Goal: Information Seeking & Learning: Learn about a topic

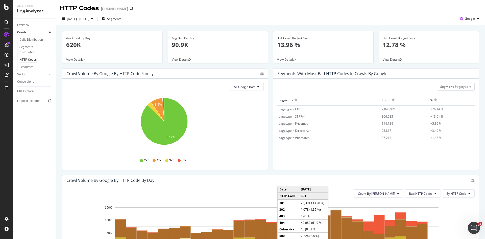
scroll to position [101, 0]
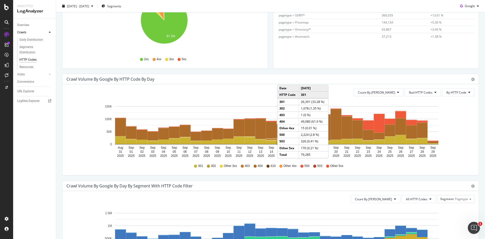
click at [355, 80] on div "Crawl Volume by google by HTTP Code by Day" at bounding box center [264, 79] width 397 height 5
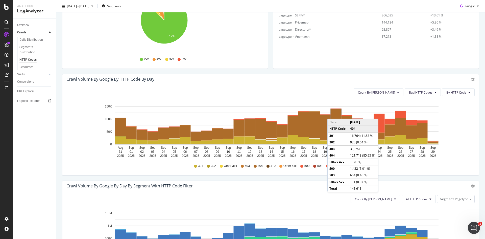
click at [460, 164] on div "301 302 Other 3xx 403 404 410 Other 4xx 500 503 Other 5xx" at bounding box center [270, 165] width 403 height 11
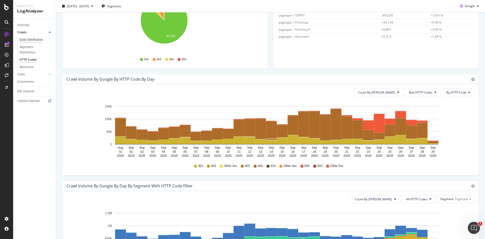
click at [36, 38] on div "Daily Distribution" at bounding box center [30, 39] width 23 height 5
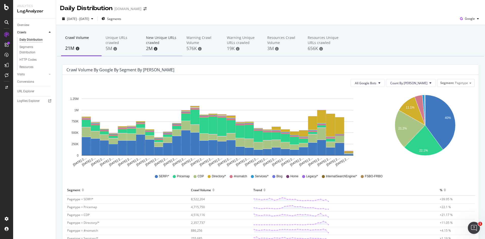
click at [152, 40] on div "New Unique URLs crawled" at bounding box center [162, 40] width 32 height 10
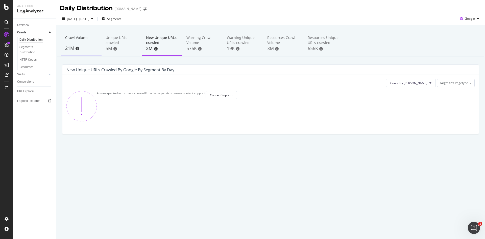
click at [82, 42] on div "Crawl Volume" at bounding box center [81, 40] width 32 height 10
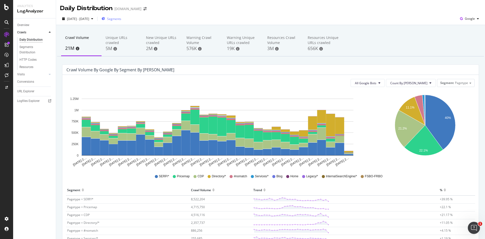
click at [121, 17] on span "Segments" at bounding box center [114, 19] width 14 height 4
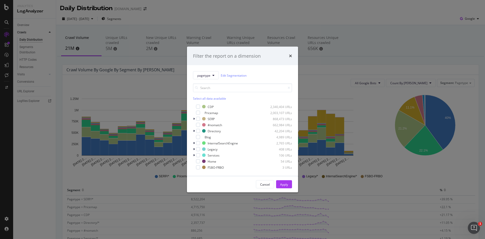
click at [219, 99] on div "Select all data available" at bounding box center [242, 98] width 99 height 4
click at [199, 112] on div "modal" at bounding box center [198, 113] width 4 height 4
click at [284, 185] on div "Apply" at bounding box center [284, 184] width 8 height 4
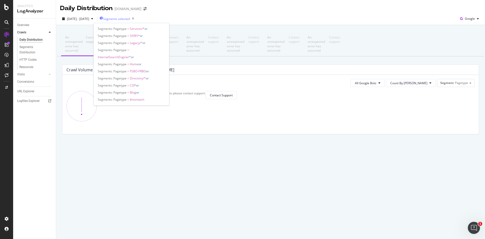
click at [130, 17] on span "Segments selected" at bounding box center [116, 19] width 27 height 4
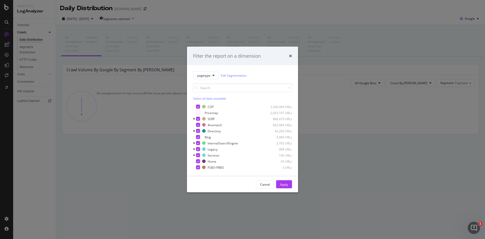
click at [284, 184] on div "Apply" at bounding box center [284, 184] width 8 height 4
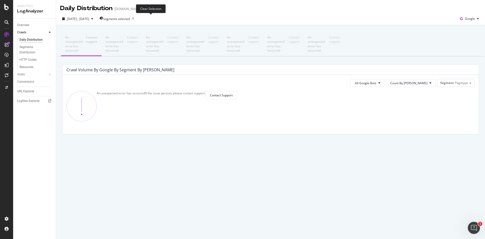
click at [136, 18] on icon "button" at bounding box center [133, 18] width 6 height 7
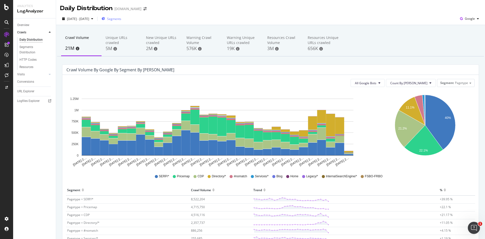
click at [121, 18] on span "Segments" at bounding box center [114, 19] width 14 height 4
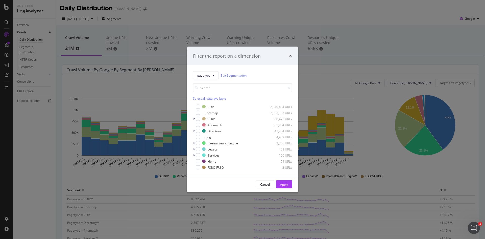
click at [214, 97] on div "Select all data available" at bounding box center [242, 98] width 99 height 4
click at [284, 185] on div "Apply" at bounding box center [284, 184] width 8 height 4
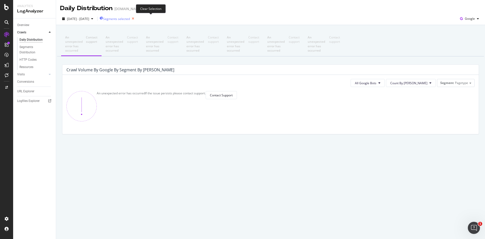
click at [136, 18] on icon "button" at bounding box center [133, 18] width 6 height 7
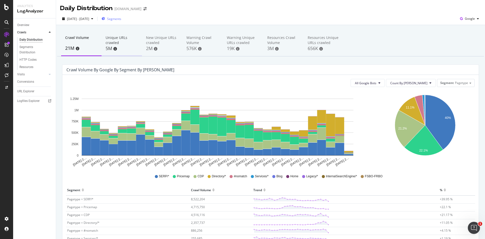
click at [117, 40] on div "Unique URLs crawled" at bounding box center [122, 40] width 32 height 10
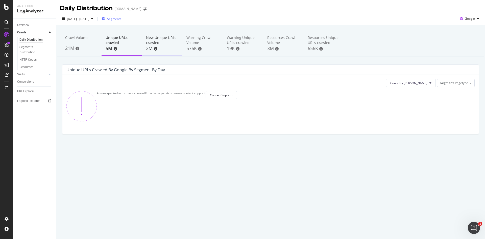
click at [159, 40] on div "New Unique URLs crawled" at bounding box center [162, 40] width 32 height 10
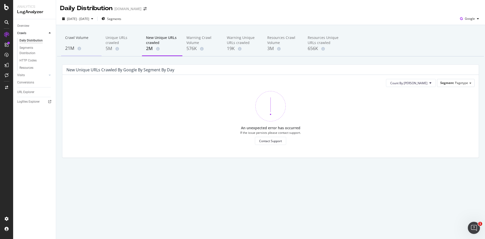
click at [66, 41] on div "Crawl Volume" at bounding box center [81, 40] width 32 height 10
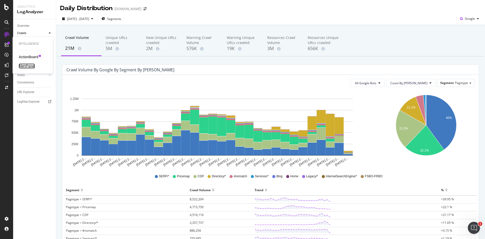
click at [30, 65] on div "AlertPanel" at bounding box center [27, 65] width 16 height 5
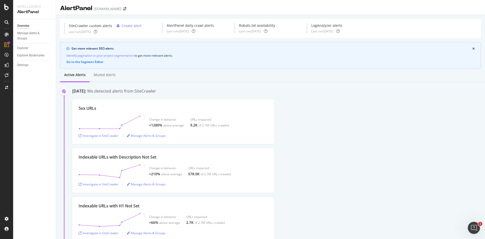
scroll to position [25, 0]
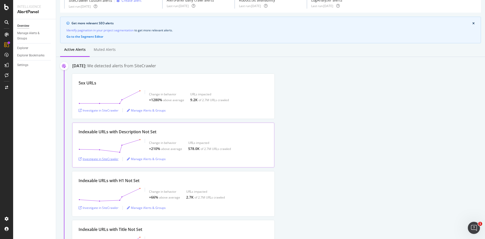
click at [112, 159] on div "Investigate in SiteCrawler" at bounding box center [99, 159] width 40 height 4
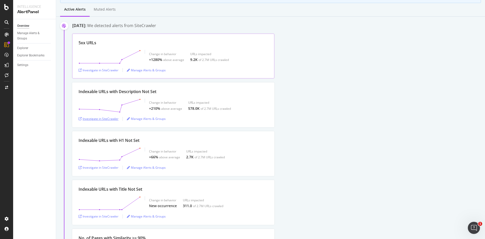
scroll to position [101, 0]
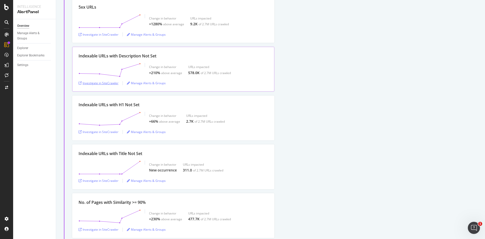
click at [111, 84] on div "Investigate in SiteCrawler" at bounding box center [99, 83] width 40 height 4
click at [110, 132] on div "Investigate in SiteCrawler" at bounding box center [99, 132] width 40 height 4
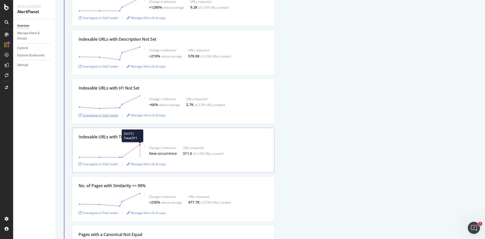
scroll to position [126, 0]
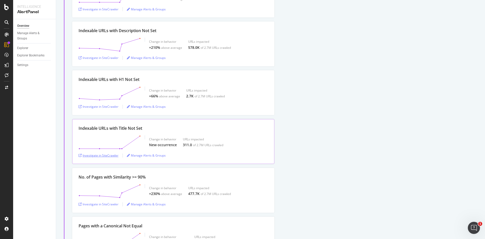
click at [103, 154] on div "Investigate in SiteCrawler" at bounding box center [99, 155] width 40 height 4
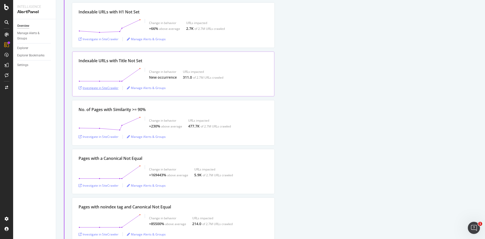
scroll to position [202, 0]
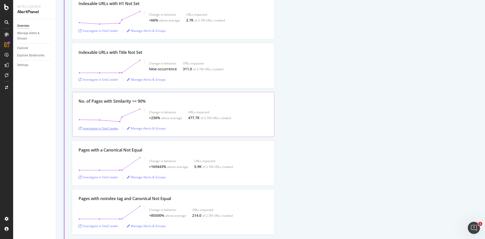
click at [108, 128] on div "Investigate in SiteCrawler" at bounding box center [99, 128] width 40 height 4
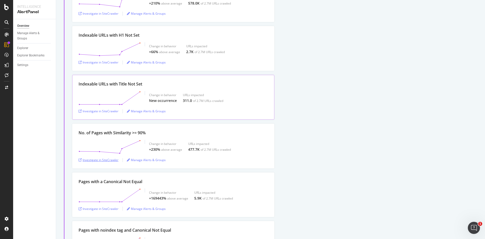
scroll to position [177, 0]
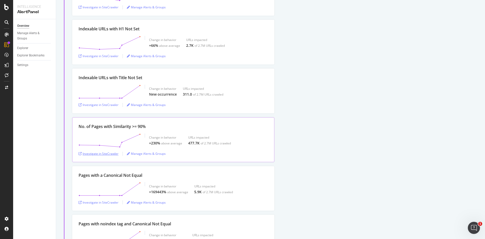
click at [111, 153] on div "Investigate in SiteCrawler" at bounding box center [99, 153] width 40 height 4
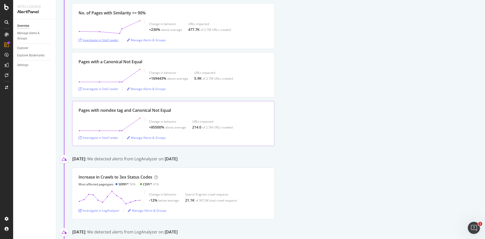
scroll to position [278, 0]
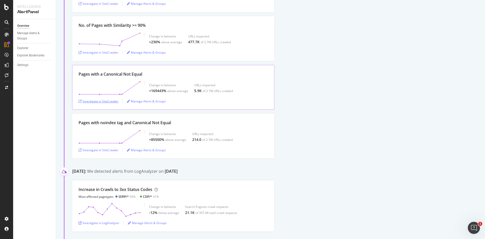
click at [111, 101] on div "Investigate in SiteCrawler" at bounding box center [99, 101] width 40 height 4
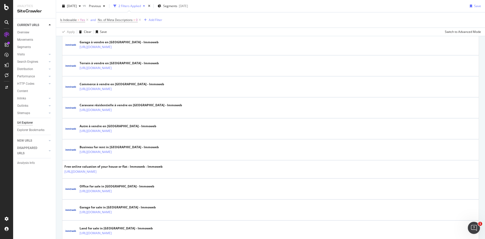
scroll to position [328, 0]
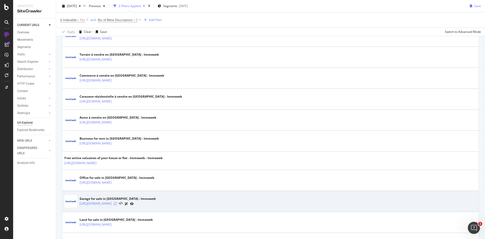
click at [117, 202] on icon at bounding box center [115, 203] width 3 height 3
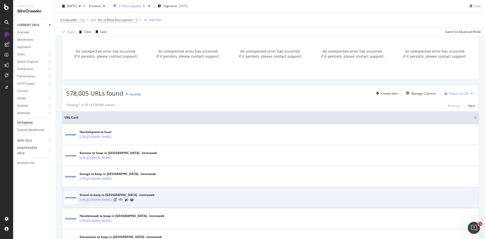
scroll to position [0, 0]
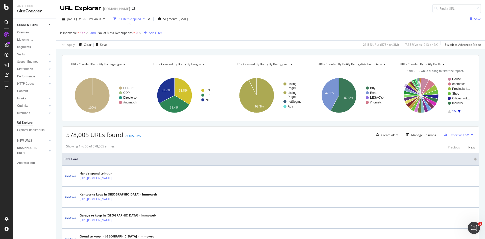
click at [290, 63] on icon at bounding box center [291, 64] width 4 height 3
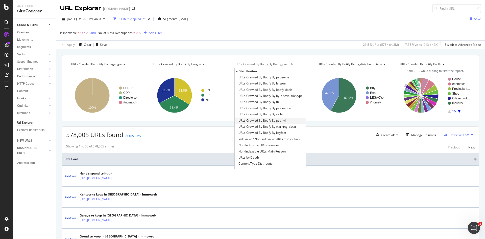
click at [279, 121] on span "URLs Crawled By Botify By geo_lvl" at bounding box center [261, 120] width 47 height 5
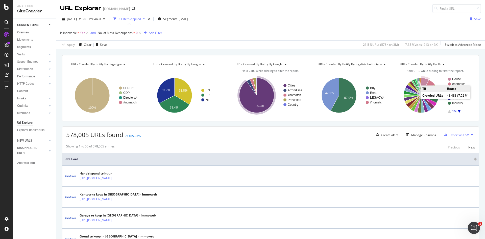
click at [453, 78] on text "House" at bounding box center [456, 79] width 9 height 4
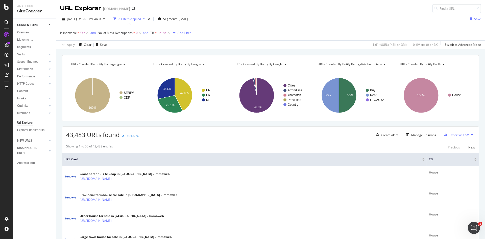
click at [434, 64] on span "URLs Crawled By Botify By tb" at bounding box center [420, 64] width 41 height 4
type input "s"
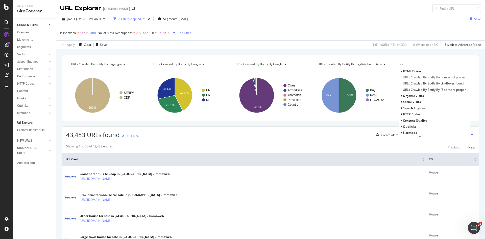
type input "e"
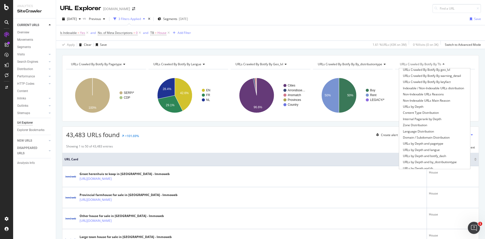
scroll to position [76, 0]
click at [183, 33] on div "Add Filter" at bounding box center [184, 33] width 13 height 4
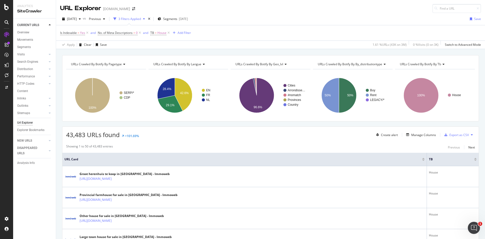
click at [261, 17] on div "2025 Sep. 26th vs Previous 3 Filters Applied Segments 2025-09-08 Save" at bounding box center [270, 20] width 429 height 10
click at [185, 32] on div "Add Filter" at bounding box center [184, 33] width 13 height 4
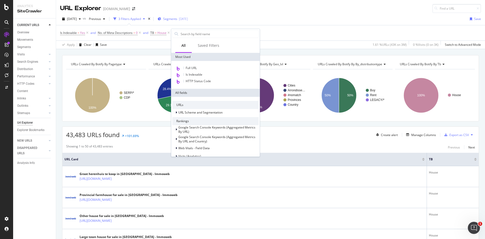
click at [188, 22] on div "Segments 2025-09-08" at bounding box center [173, 19] width 30 height 8
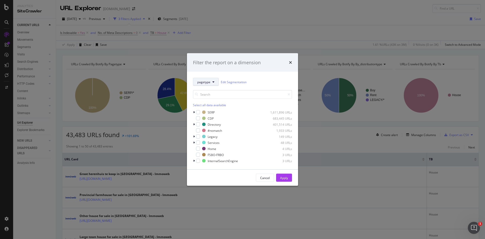
click at [213, 83] on icon "modal" at bounding box center [213, 81] width 2 height 3
click at [261, 29] on div "Filter the report on a dimension pagetype Edit Segmentation Select all data ava…" at bounding box center [242, 119] width 485 height 239
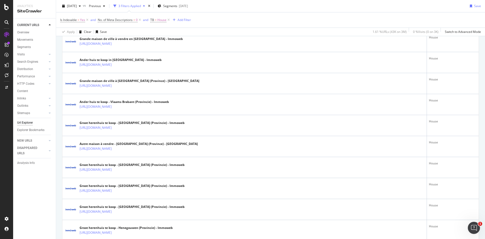
scroll to position [303, 0]
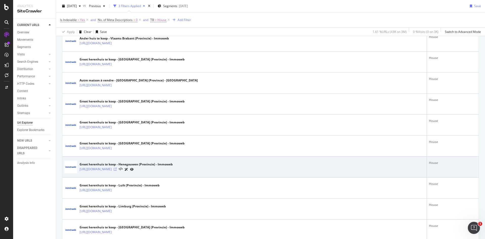
click at [117, 168] on icon at bounding box center [115, 168] width 3 height 3
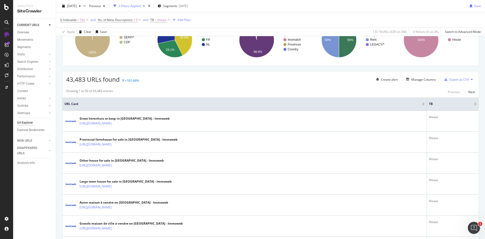
scroll to position [0, 0]
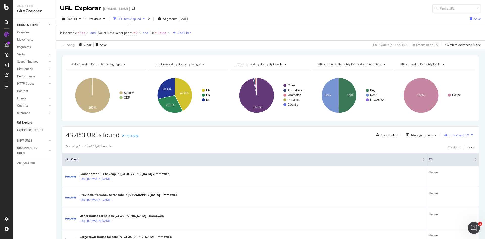
click at [443, 65] on div "URLs Crawled By Botify By tb" at bounding box center [434, 64] width 71 height 8
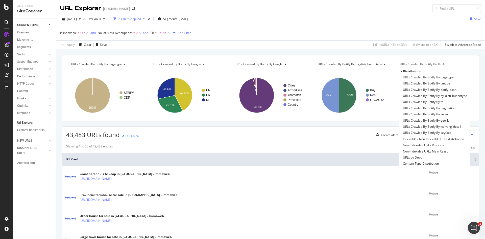
type input "e"
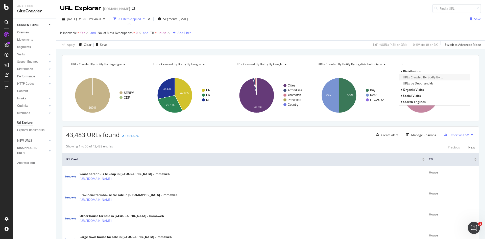
type input "tb"
click at [429, 77] on span "URLs Crawled By Botify By tb" at bounding box center [423, 77] width 40 height 5
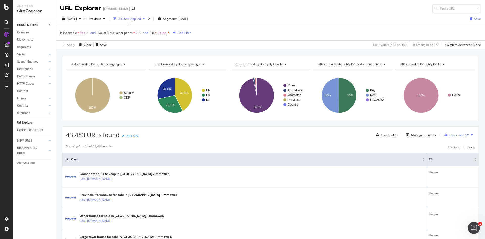
click at [170, 34] on icon at bounding box center [168, 32] width 4 height 5
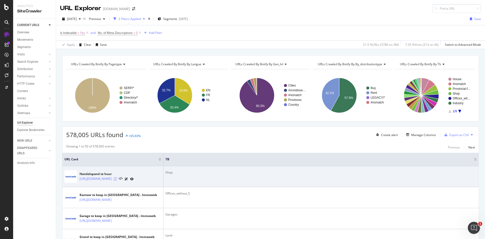
click at [117, 180] on icon at bounding box center [115, 178] width 3 height 3
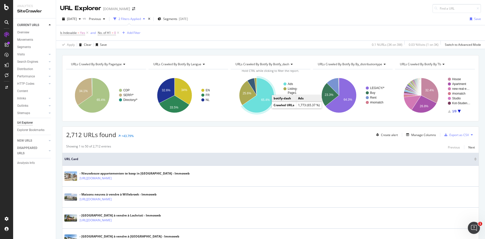
click at [265, 105] on icon "A chart." at bounding box center [258, 95] width 32 height 35
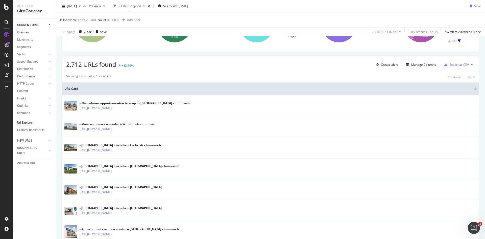
scroll to position [76, 0]
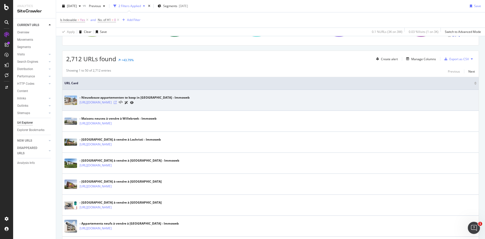
click at [117, 102] on icon at bounding box center [115, 102] width 3 height 3
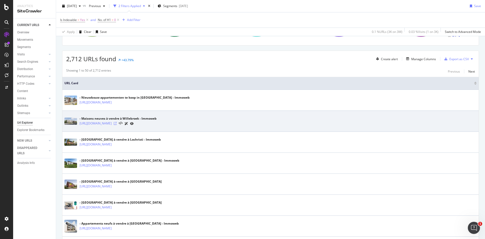
click at [117, 123] on icon at bounding box center [115, 123] width 3 height 3
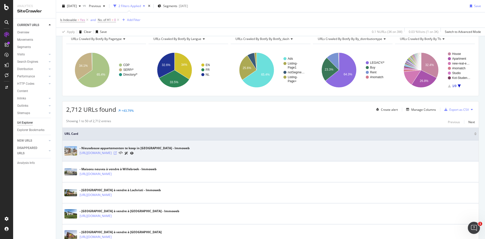
click at [117, 154] on icon at bounding box center [115, 152] width 3 height 3
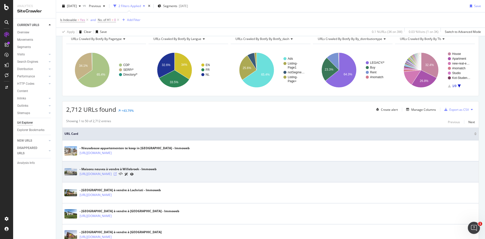
click at [117, 174] on icon at bounding box center [115, 173] width 3 height 3
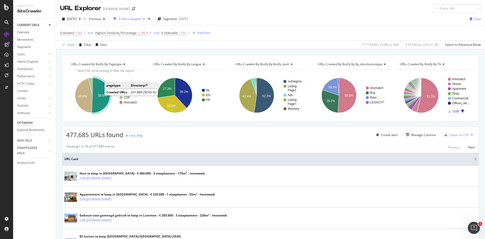
click at [104, 97] on text "50.6%" at bounding box center [102, 96] width 9 height 4
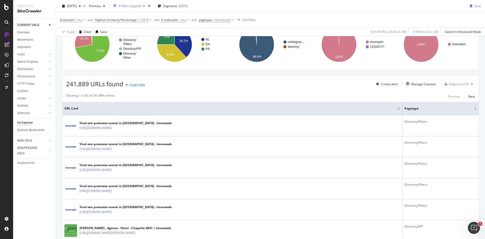
scroll to position [51, 0]
drag, startPoint x: 398, startPoint y: 110, endPoint x: 296, endPoint y: 110, distance: 102.5
click at [296, 110] on th "URL Card" at bounding box center [232, 108] width 340 height 13
click at [400, 111] on span at bounding box center [401, 108] width 3 height 13
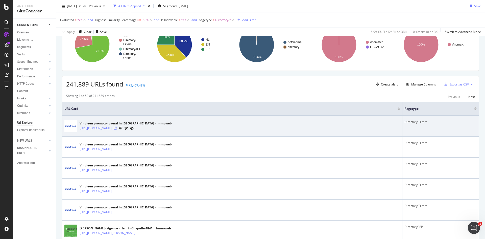
click at [117, 128] on icon at bounding box center [115, 128] width 3 height 3
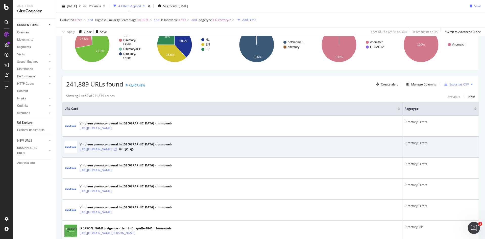
click at [117, 149] on icon at bounding box center [115, 148] width 3 height 3
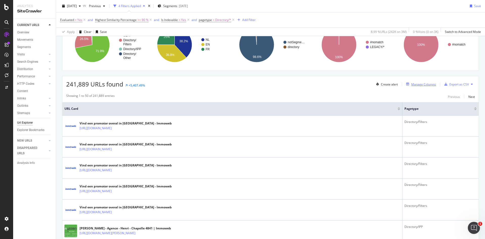
click at [406, 84] on icon "button" at bounding box center [407, 84] width 3 height 3
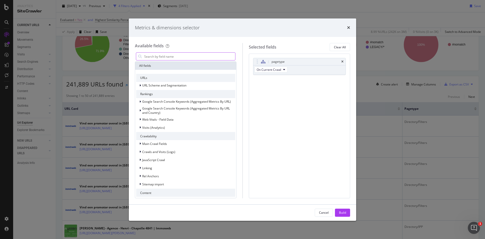
click at [179, 57] on input "modal" at bounding box center [189, 57] width 91 height 8
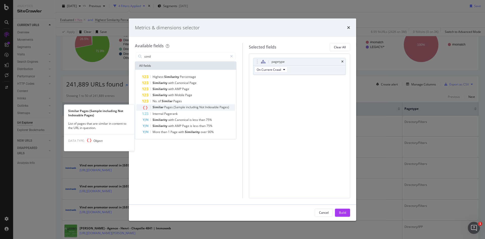
type input "simil"
click at [181, 107] on span "(Sample" at bounding box center [179, 107] width 12 height 4
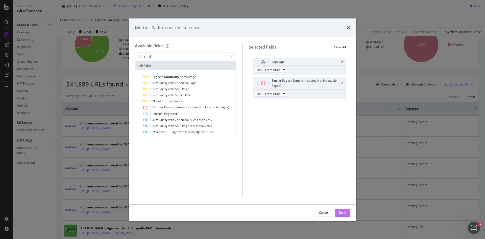
click at [343, 214] on div "Build" at bounding box center [342, 212] width 7 height 4
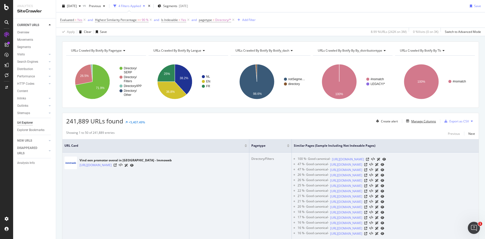
scroll to position [25, 0]
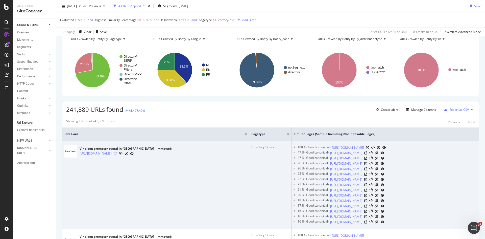
click at [117, 153] on icon at bounding box center [115, 153] width 3 height 3
click at [369, 149] on icon at bounding box center [367, 147] width 3 height 3
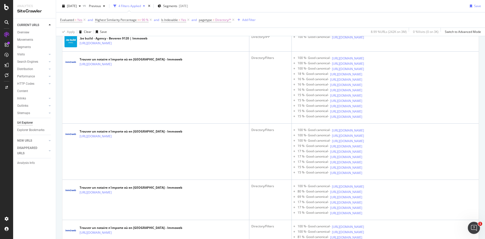
scroll to position [783, 0]
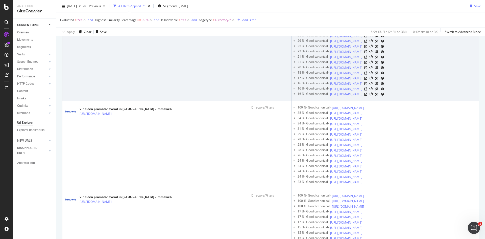
scroll to position [101, 0]
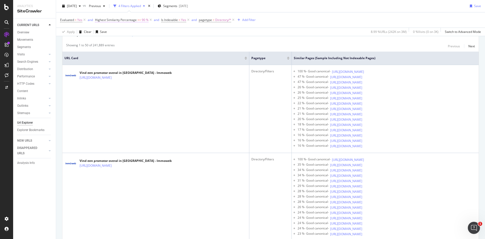
click at [139, 20] on span ">=" at bounding box center [139, 20] width 4 height 4
click at [113, 48] on input "90" at bounding box center [127, 49] width 56 height 8
click at [111, 49] on input "90" at bounding box center [127, 49] width 56 height 8
type input "9"
type input "100"
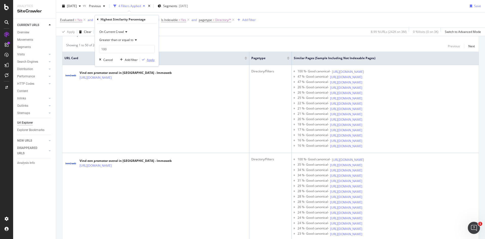
click at [152, 62] on div "Apply" at bounding box center [147, 59] width 15 height 5
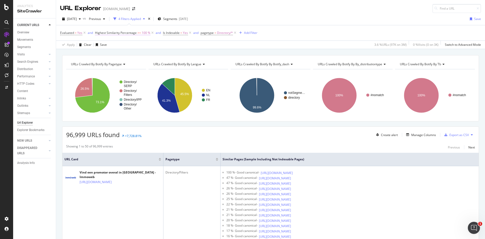
click at [143, 34] on span "100 %" at bounding box center [146, 32] width 9 height 7
click at [111, 63] on input "100" at bounding box center [127, 62] width 56 height 8
type input "1"
type input "95"
click at [150, 73] on div "Apply" at bounding box center [151, 72] width 8 height 4
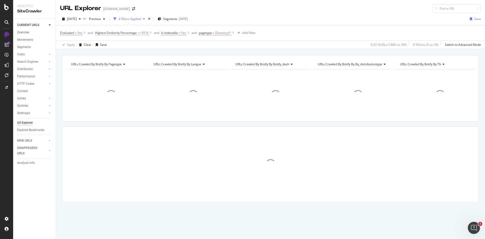
click at [142, 34] on span "95 %" at bounding box center [145, 32] width 7 height 7
click at [112, 62] on input "95" at bounding box center [127, 62] width 56 height 8
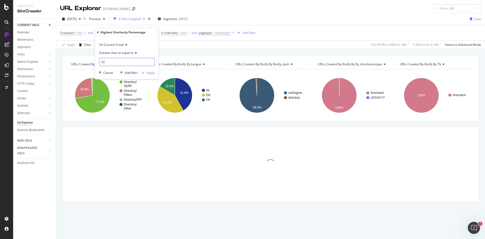
type input "90"
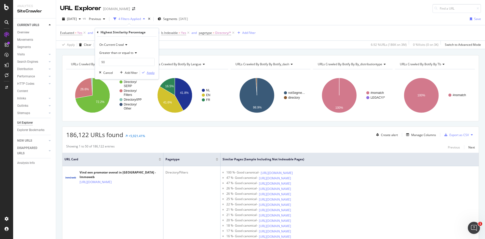
click at [154, 75] on div "Apply" at bounding box center [147, 72] width 15 height 5
click at [143, 34] on span "90 %" at bounding box center [145, 32] width 7 height 7
click at [148, 72] on div "Apply" at bounding box center [151, 72] width 8 height 4
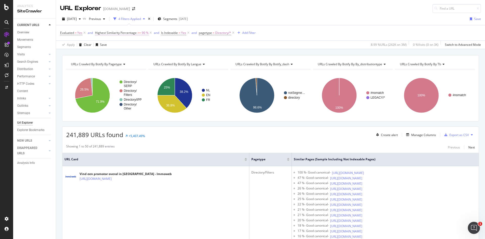
click at [135, 33] on span "Highest Similarity Percentage" at bounding box center [116, 33] width 42 height 4
click at [112, 61] on input "90" at bounding box center [127, 62] width 56 height 8
click at [152, 74] on div "Apply" at bounding box center [151, 72] width 8 height 4
click at [140, 31] on span ">=" at bounding box center [139, 33] width 4 height 4
click at [113, 62] on input "90" at bounding box center [127, 62] width 56 height 8
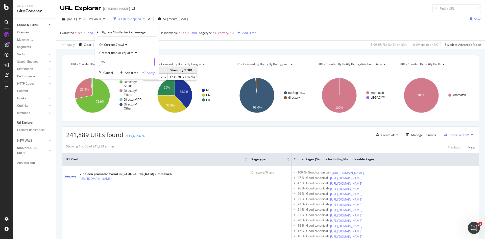
type input "95"
click at [145, 72] on div "button" at bounding box center [143, 72] width 7 height 3
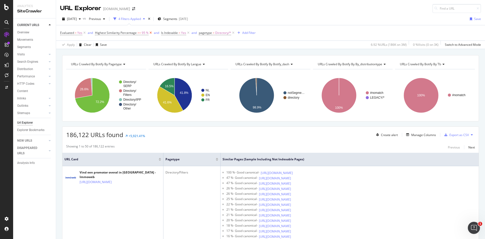
click at [150, 33] on icon at bounding box center [150, 32] width 4 height 5
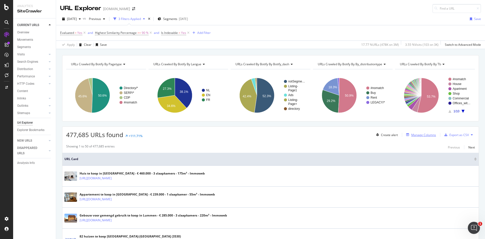
click at [420, 136] on div "Manage Columns" at bounding box center [423, 135] width 25 height 4
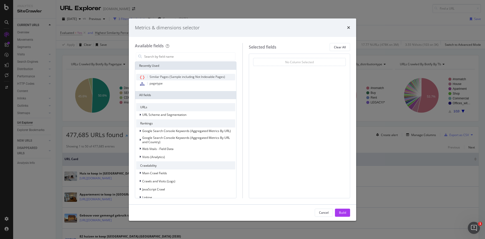
click at [188, 76] on span "Similar Pages (Sample including Not Indexable Pages)" at bounding box center [186, 76] width 75 height 4
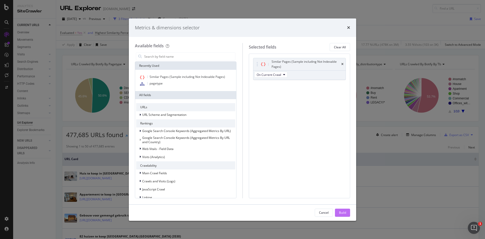
click at [344, 211] on div "Build" at bounding box center [342, 212] width 7 height 4
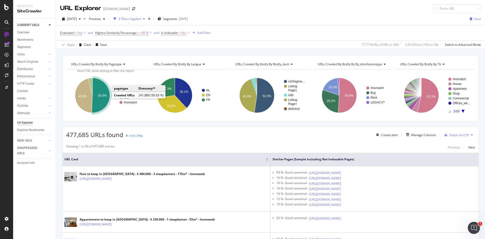
click at [103, 95] on text "50.6%" at bounding box center [102, 96] width 9 height 4
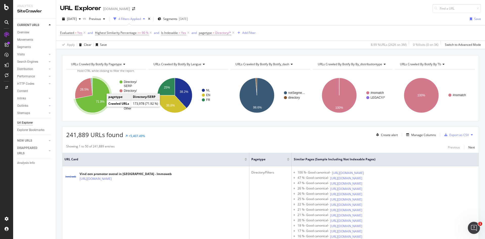
click at [98, 101] on text "71.9%" at bounding box center [100, 102] width 9 height 4
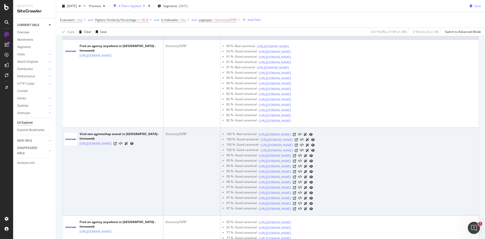
scroll to position [101, 0]
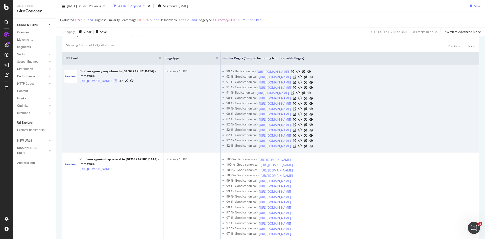
click at [117, 81] on icon at bounding box center [115, 80] width 3 height 3
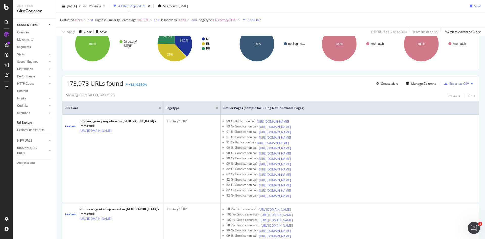
scroll to position [51, 0]
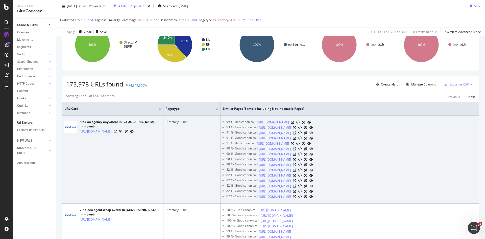
click at [112, 131] on link "https://www.immoweb.be/en/agencies?page=225&%3B%3Bamp%3BpostalCodes=BE-8300" at bounding box center [96, 131] width 32 height 5
click at [289, 122] on link "https://www.immoweb.be/en/agencies?districts=MECHELEN__Mechelen+%28Arrondisseme…" at bounding box center [273, 122] width 32 height 5
click at [291, 129] on link "https://www.immoweb.be/en/agencies?page=225&%3B%3Bamp%3Bamp%3Bamp%3Bamp%3B%3Bam…" at bounding box center [275, 127] width 32 height 5
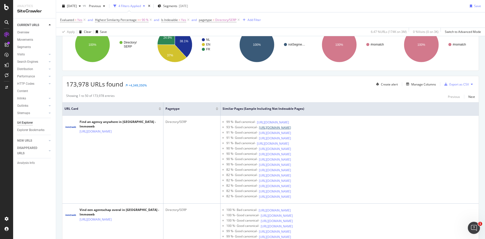
scroll to position [0, 0]
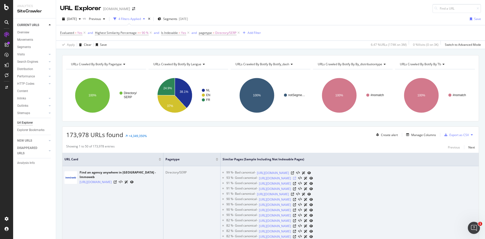
click at [296, 179] on icon at bounding box center [294, 177] width 3 height 3
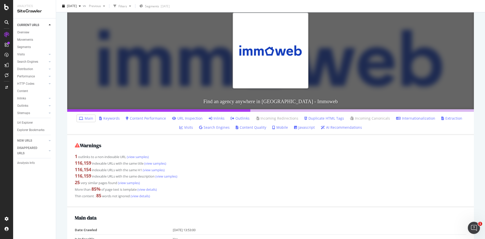
scroll to position [76, 0]
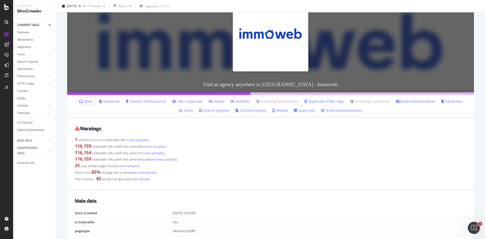
click at [211, 101] on link "Inlinks" at bounding box center [217, 101] width 16 height 5
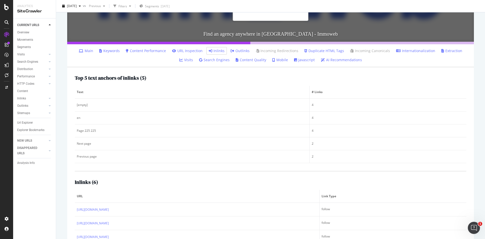
scroll to position [185, 0]
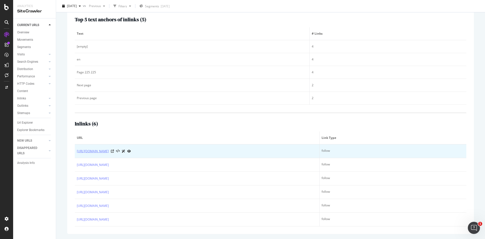
click at [109, 150] on link "[URL][DOMAIN_NAME]" at bounding box center [93, 150] width 32 height 5
click at [114, 150] on icon at bounding box center [112, 150] width 3 height 3
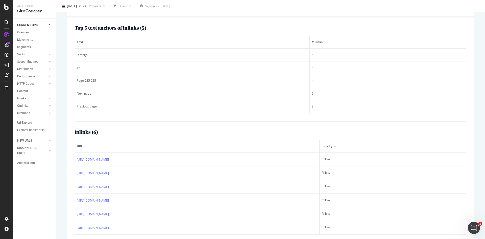
scroll to position [177, 0]
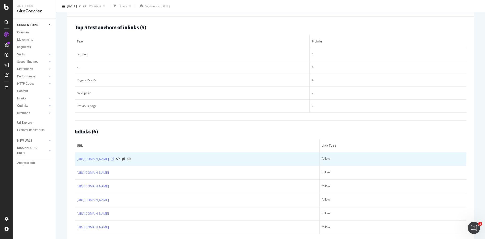
click at [114, 159] on icon at bounding box center [112, 158] width 3 height 3
click at [114, 158] on icon at bounding box center [112, 158] width 3 height 3
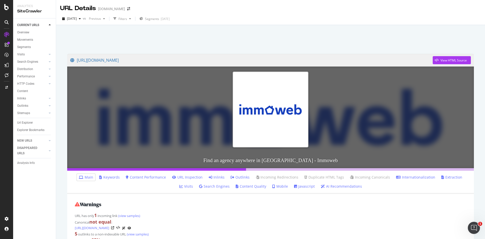
click at [212, 178] on link "Inlinks" at bounding box center [217, 176] width 16 height 5
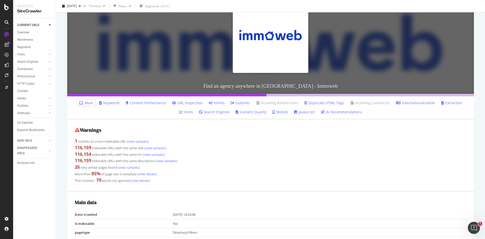
scroll to position [76, 0]
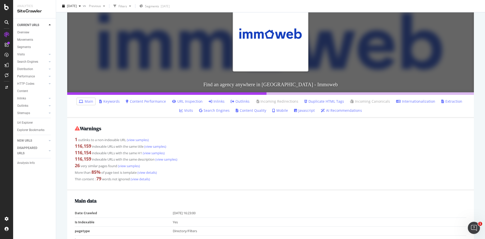
click at [211, 101] on link "Inlinks" at bounding box center [217, 101] width 16 height 5
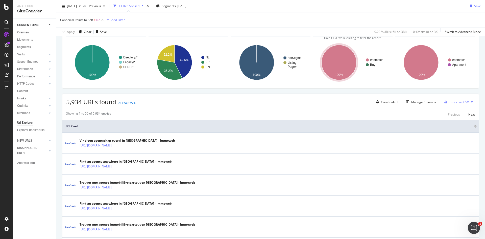
scroll to position [101, 0]
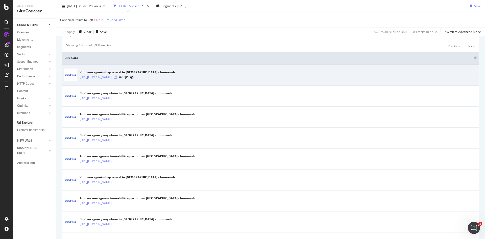
click at [117, 78] on icon at bounding box center [115, 76] width 3 height 3
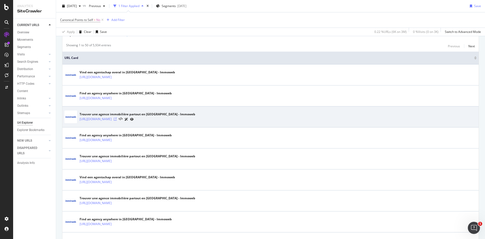
click at [117, 119] on icon at bounding box center [115, 118] width 3 height 3
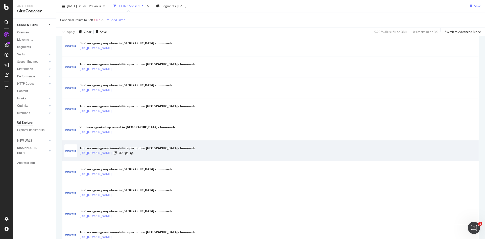
scroll to position [152, 0]
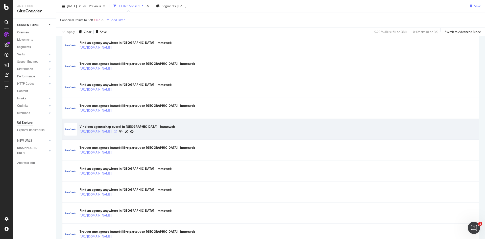
click at [117, 131] on icon at bounding box center [115, 131] width 3 height 3
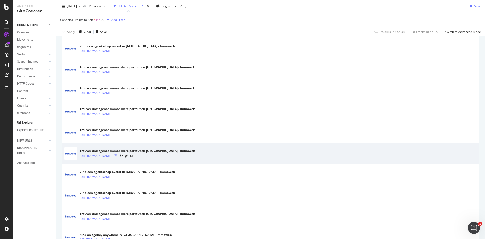
scroll to position [303, 0]
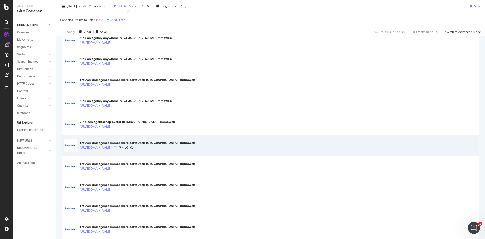
click at [117, 148] on icon at bounding box center [115, 147] width 3 height 3
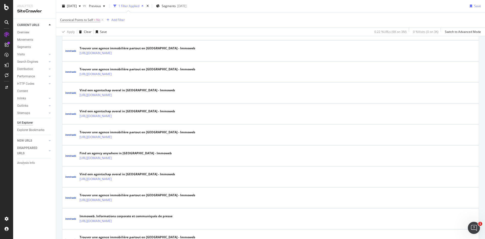
scroll to position [480, 0]
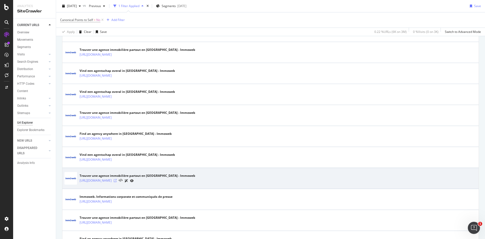
click at [117, 179] on icon at bounding box center [115, 180] width 3 height 3
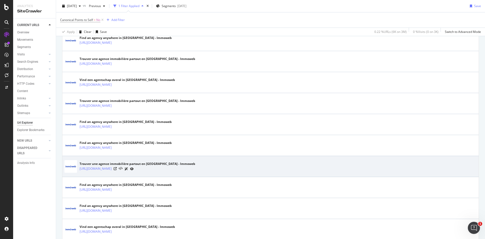
scroll to position [650, 0]
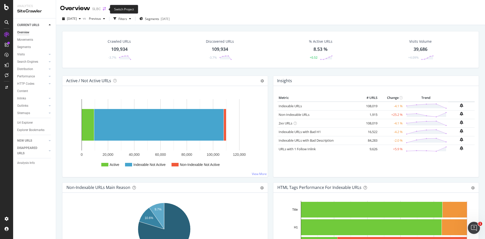
click at [104, 10] on icon "arrow-right-arrow-left" at bounding box center [104, 9] width 3 height 4
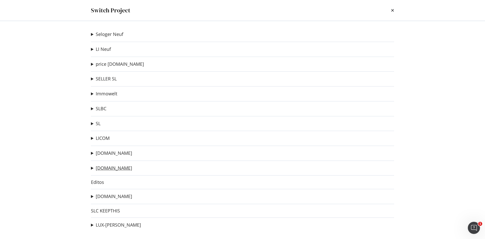
click at [107, 169] on link "immoweb.be" at bounding box center [114, 167] width 36 height 5
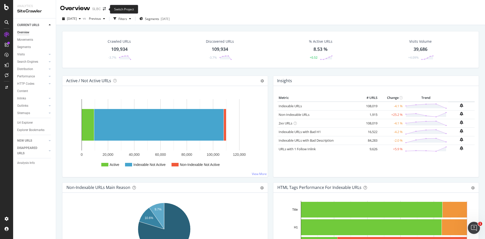
click at [102, 7] on div "Overview SLBC" at bounding box center [85, 8] width 51 height 9
click at [105, 10] on icon "arrow-right-arrow-left" at bounding box center [104, 9] width 3 height 4
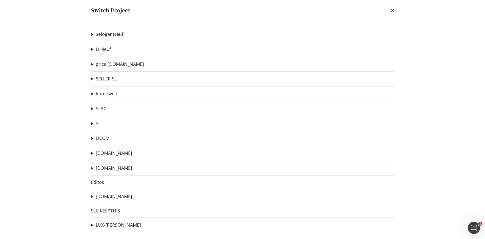
click at [113, 167] on link "[DOMAIN_NAME]" at bounding box center [114, 167] width 36 height 5
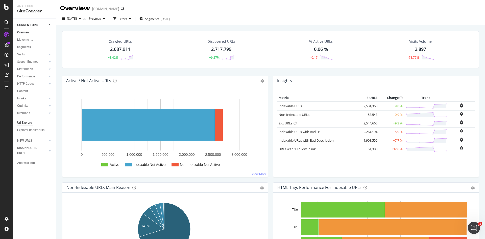
click at [28, 122] on div "Url Explorer" at bounding box center [25, 122] width 16 height 5
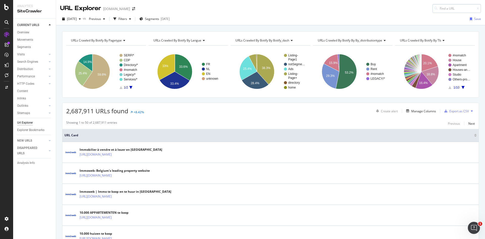
click at [445, 8] on input at bounding box center [456, 8] width 48 height 9
click at [422, 39] on span "URLs Crawled By Botify By tb" at bounding box center [420, 40] width 41 height 4
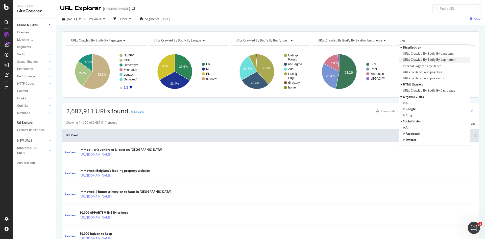
type input "pag"
click at [440, 59] on span "URLs Crawled By Botify By pagination" at bounding box center [429, 59] width 53 height 5
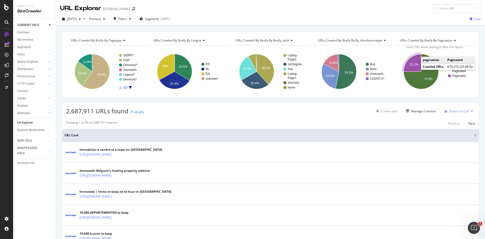
click at [412, 63] on text "25.1%" at bounding box center [414, 65] width 9 height 4
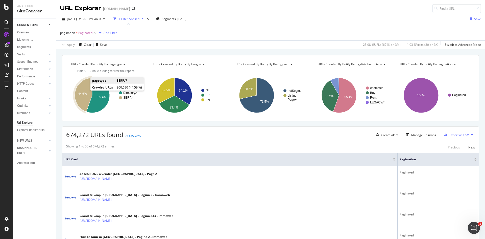
drag, startPoint x: 87, startPoint y: 90, endPoint x: 84, endPoint y: 90, distance: 3.1
click at [84, 90] on icon "A chart." at bounding box center [83, 95] width 17 height 34
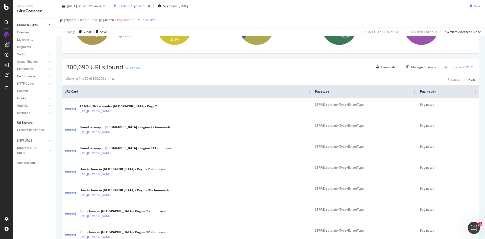
scroll to position [76, 0]
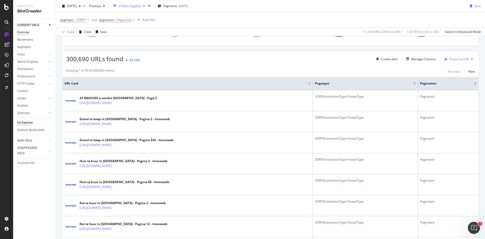
click at [23, 31] on div "Overview" at bounding box center [23, 32] width 12 height 5
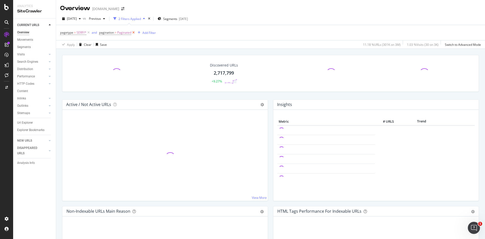
click at [134, 32] on icon at bounding box center [133, 32] width 4 height 5
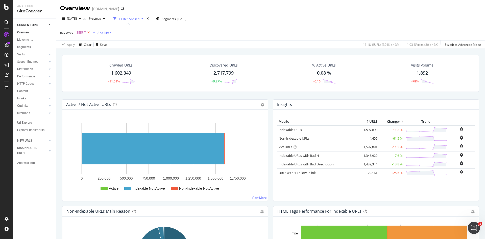
click at [88, 32] on icon at bounding box center [88, 32] width 4 height 5
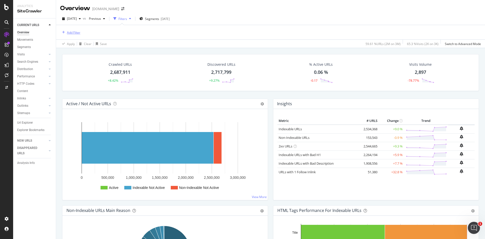
click at [69, 32] on div "Add Filter" at bounding box center [73, 32] width 13 height 4
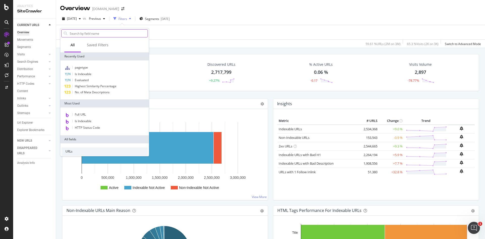
click at [92, 34] on input "text" at bounding box center [108, 34] width 78 height 8
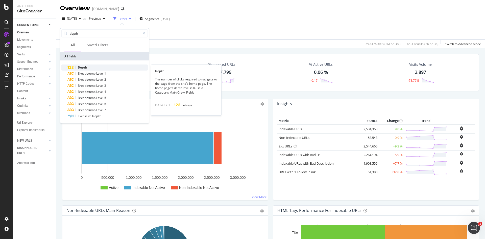
type input "depth"
click at [85, 68] on span "Depth" at bounding box center [82, 67] width 9 height 4
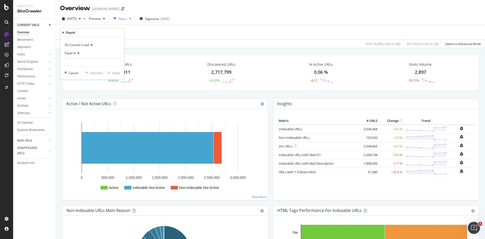
click at [79, 53] on icon at bounding box center [78, 53] width 4 height 3
click at [78, 104] on span "Between" at bounding box center [73, 103] width 12 height 4
click at [78, 74] on input "1" at bounding box center [92, 76] width 56 height 8
type input "3"
click at [117, 88] on div "Apply" at bounding box center [116, 87] width 8 height 4
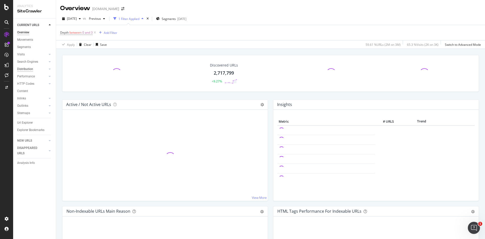
click at [27, 67] on div "Distribution" at bounding box center [25, 68] width 16 height 5
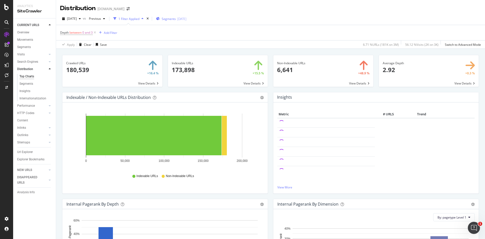
click at [176, 20] on span "Segments" at bounding box center [169, 19] width 14 height 4
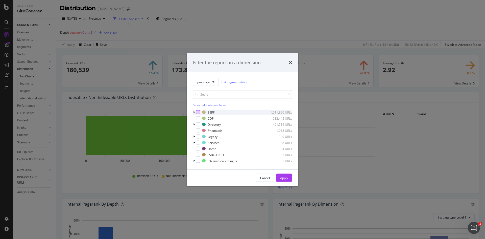
click at [199, 112] on div "modal" at bounding box center [198, 112] width 4 height 4
click at [279, 176] on button "Apply" at bounding box center [284, 177] width 16 height 8
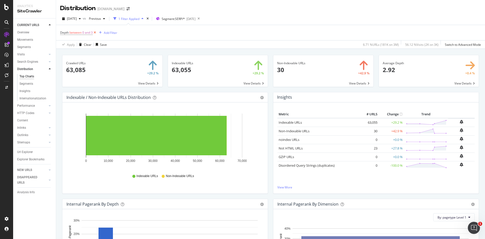
click at [94, 32] on icon at bounding box center [95, 32] width 4 height 5
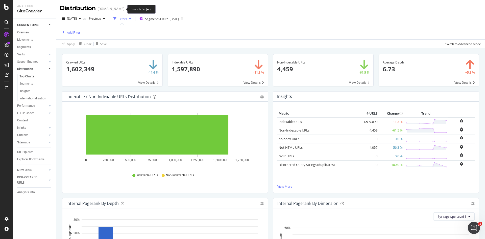
click at [127, 9] on icon "arrow-right-arrow-left" at bounding box center [128, 9] width 3 height 4
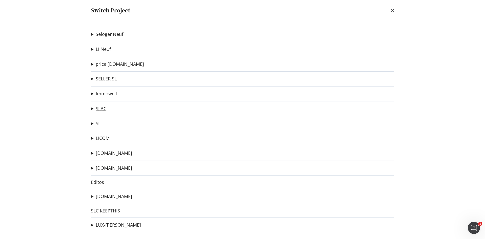
click at [103, 109] on link "SLBC" at bounding box center [101, 108] width 11 height 5
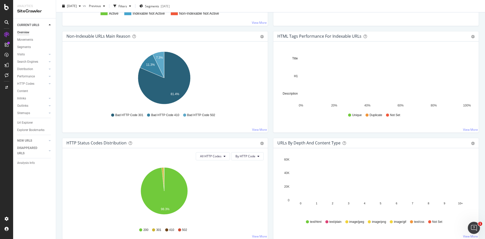
scroll to position [177, 0]
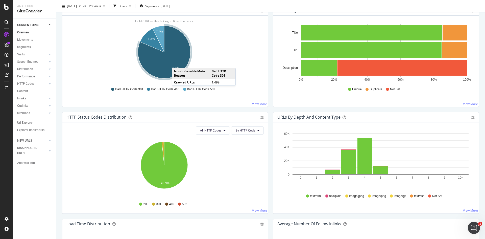
click at [177, 63] on icon "A chart." at bounding box center [164, 52] width 53 height 53
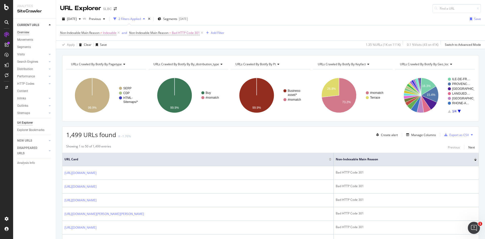
click at [22, 31] on div "Overview" at bounding box center [23, 32] width 12 height 5
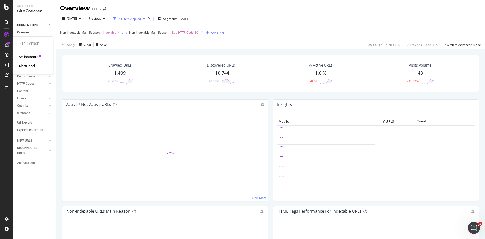
click at [28, 65] on div "AlertPanel" at bounding box center [27, 65] width 16 height 5
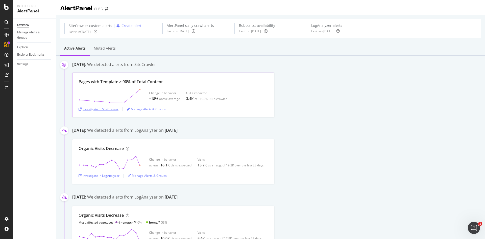
click at [106, 108] on div "Investigate in SiteCrawler" at bounding box center [99, 109] width 40 height 4
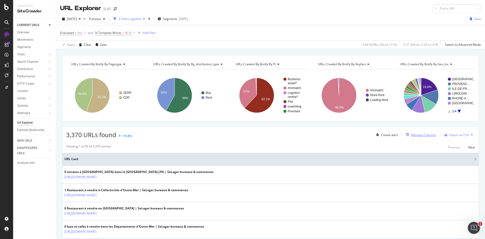
click at [417, 135] on div "Manage Columns" at bounding box center [423, 135] width 25 height 4
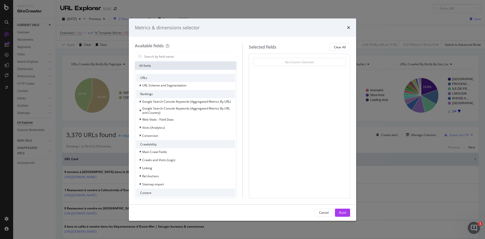
drag, startPoint x: 189, startPoint y: 56, endPoint x: 193, endPoint y: 51, distance: 6.5
click at [190, 55] on input "modal" at bounding box center [189, 57] width 91 height 8
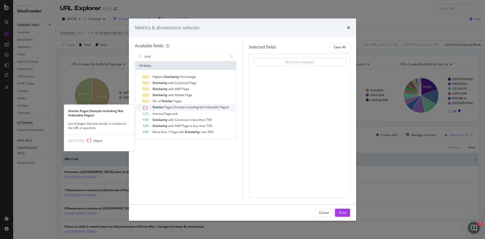
type input "simil"
click at [179, 106] on span "(Sample" at bounding box center [179, 107] width 12 height 4
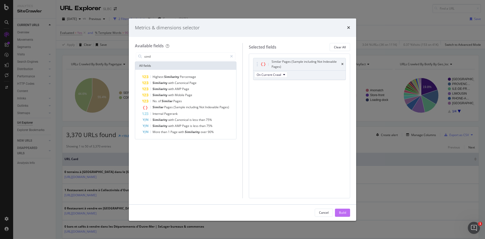
click at [341, 212] on div "Build" at bounding box center [342, 212] width 7 height 4
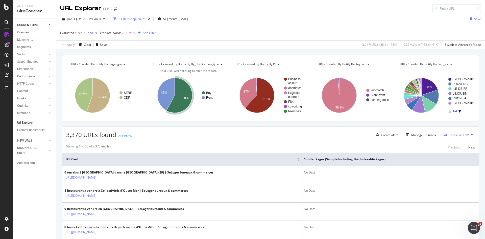
click at [121, 33] on span "% Template Words" at bounding box center [108, 33] width 27 height 4
click at [120, 33] on span "% Template Words" at bounding box center [108, 33] width 27 height 4
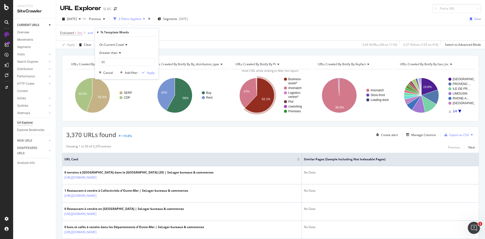
click at [175, 30] on div "Evaluated = Yes and % Template Words > 90 % Add Filter" at bounding box center [270, 32] width 421 height 15
click at [134, 32] on icon at bounding box center [134, 32] width 4 height 5
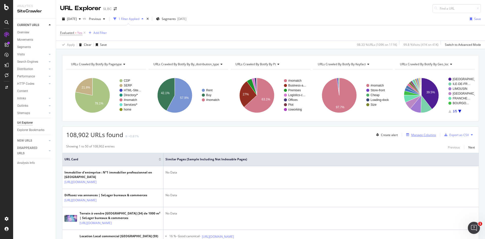
click at [420, 134] on div "Manage Columns" at bounding box center [423, 135] width 25 height 4
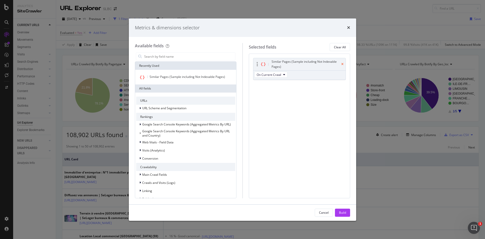
click at [343, 64] on icon "times" at bounding box center [342, 64] width 2 height 3
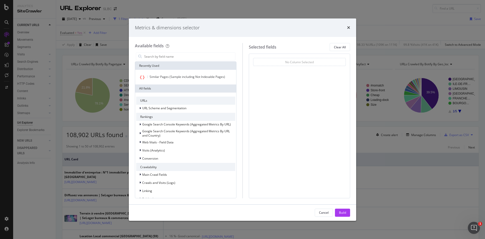
click at [348, 27] on icon "times" at bounding box center [348, 28] width 3 height 4
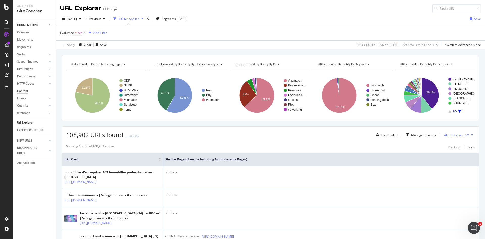
click at [22, 89] on div "Content" at bounding box center [22, 90] width 11 height 5
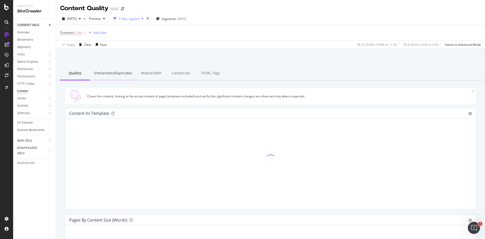
click at [115, 75] on div "Similarities/Duplicates" at bounding box center [113, 73] width 46 height 14
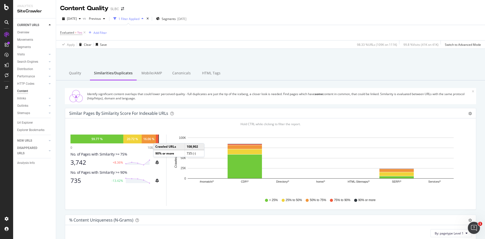
click at [158, 138] on div at bounding box center [158, 138] width 1 height 9
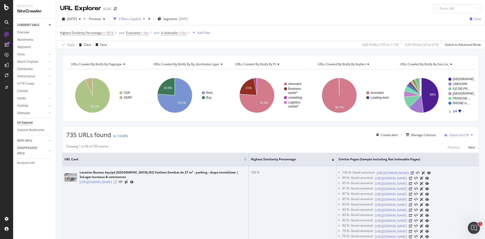
click at [117, 183] on icon at bounding box center [115, 181] width 3 height 3
click at [414, 174] on icon at bounding box center [412, 172] width 3 height 3
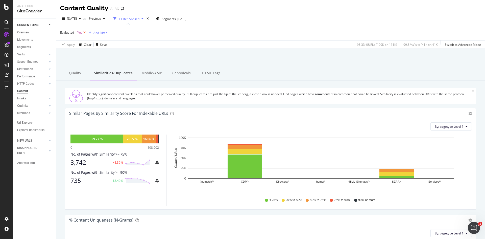
click at [84, 32] on icon at bounding box center [84, 32] width 4 height 5
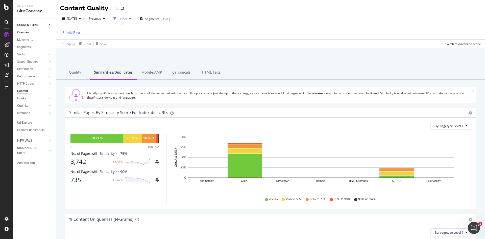
click at [24, 31] on div "Overview" at bounding box center [23, 32] width 12 height 5
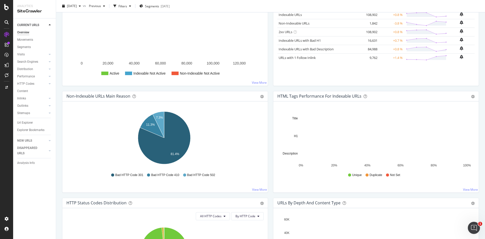
scroll to position [101, 0]
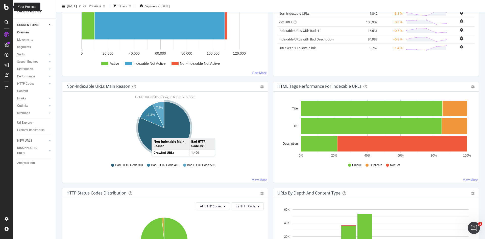
click at [8, 7] on icon at bounding box center [6, 7] width 5 height 6
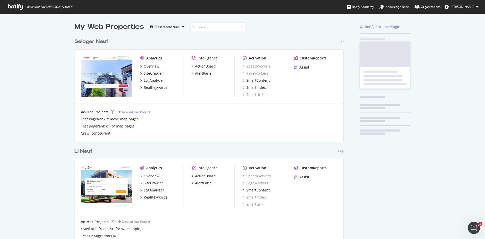
scroll to position [235, 477]
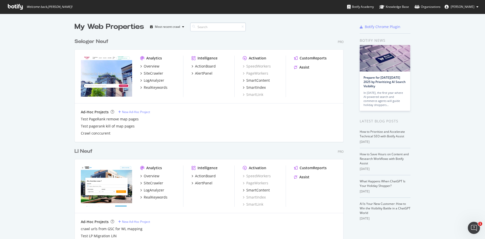
click at [214, 26] on input at bounding box center [218, 26] width 56 height 9
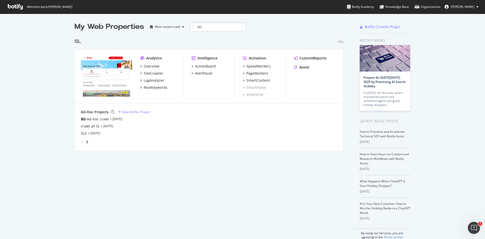
scroll to position [115, 269]
type input "BD"
click at [117, 119] on link "Sep 24th 25" at bounding box center [117, 119] width 10 height 4
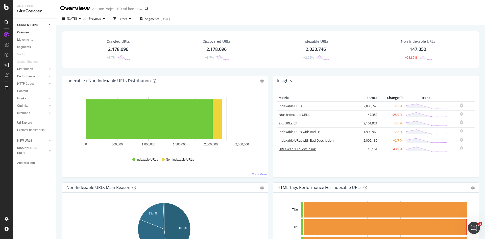
click at [306, 148] on link "URLs with 1 Follow Inlink" at bounding box center [297, 148] width 37 height 5
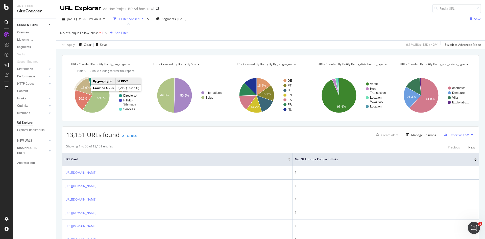
click at [87, 85] on icon "A chart." at bounding box center [83, 86] width 17 height 17
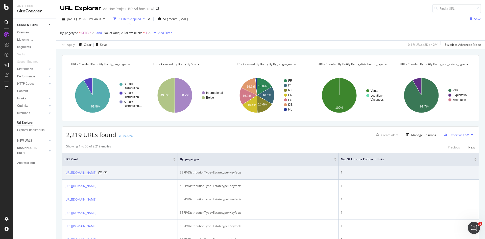
click at [96, 172] on link "[URL][DOMAIN_NAME]" at bounding box center [80, 172] width 32 height 5
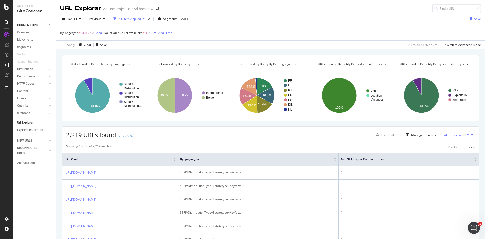
click at [181, 64] on span "URLs Crawled By Botify By site" at bounding box center [174, 64] width 43 height 4
type input "geo"
click at [186, 91] on span "URLs by Depth and geo_lvl" at bounding box center [174, 89] width 37 height 5
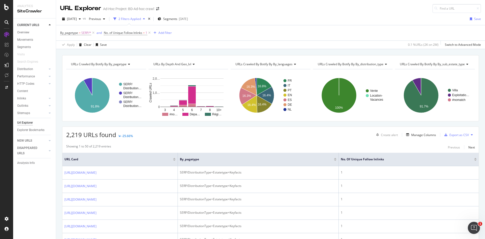
click at [192, 63] on icon at bounding box center [193, 64] width 4 height 3
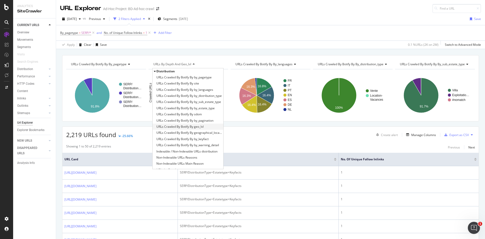
click at [196, 128] on span "URLs Crawled By Botify By geo_lvl" at bounding box center [179, 126] width 47 height 5
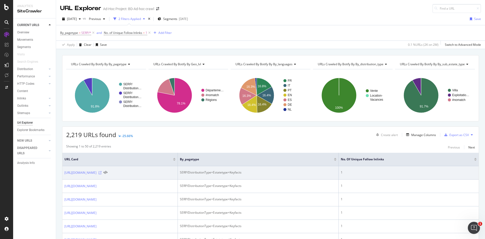
click at [102, 172] on icon at bounding box center [99, 172] width 3 height 3
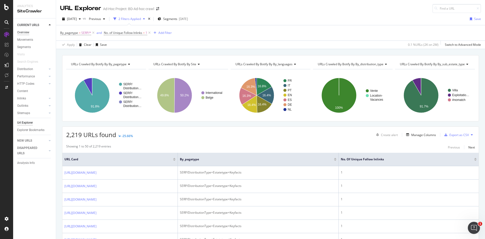
click at [25, 31] on div "Overview" at bounding box center [23, 32] width 12 height 5
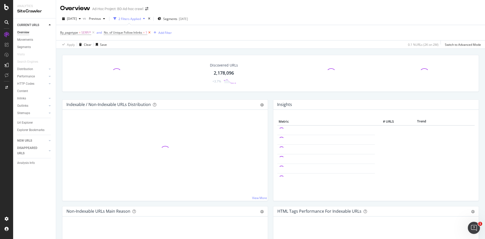
click at [151, 32] on icon at bounding box center [149, 32] width 4 height 5
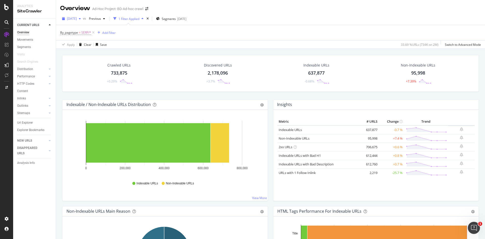
click at [77, 18] on span "[DATE]" at bounding box center [72, 18] width 10 height 4
click at [82, 37] on div "2025 Sep. 19th" at bounding box center [80, 38] width 27 height 5
click at [81, 19] on icon "button" at bounding box center [80, 18] width 2 height 3
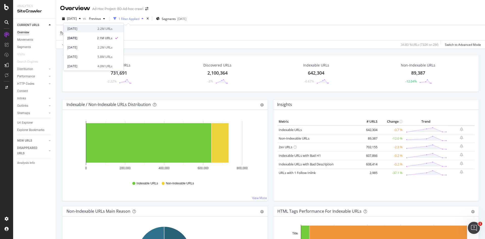
click at [92, 29] on div "2025 Sep. 24th" at bounding box center [80, 29] width 27 height 5
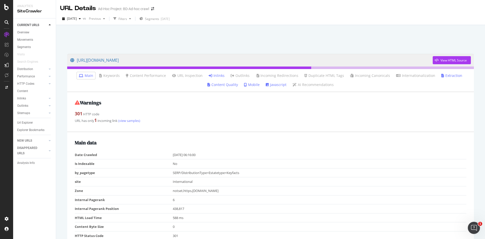
click at [220, 74] on link "Inlinks" at bounding box center [217, 75] width 16 height 5
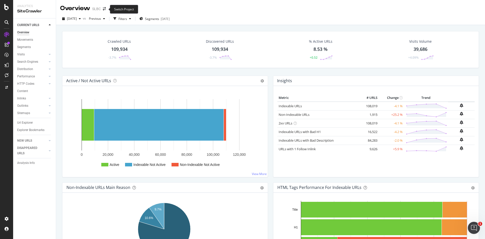
click at [106, 9] on span at bounding box center [104, 9] width 7 height 4
click at [10, 8] on div at bounding box center [7, 7] width 12 height 6
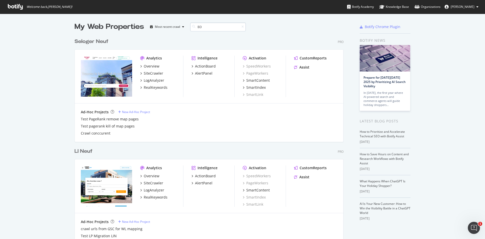
scroll to position [115, 269]
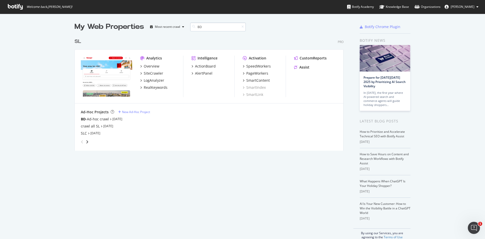
type input "BD"
click at [101, 120] on div "BD -Ad-hoc crawl" at bounding box center [95, 118] width 28 height 5
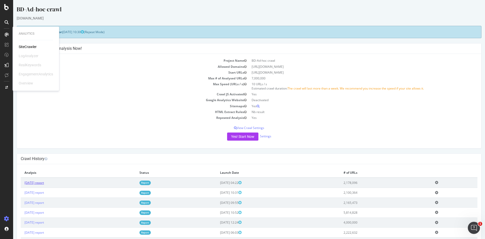
click at [44, 181] on link "2025 Sep. 24th report" at bounding box center [33, 182] width 19 height 4
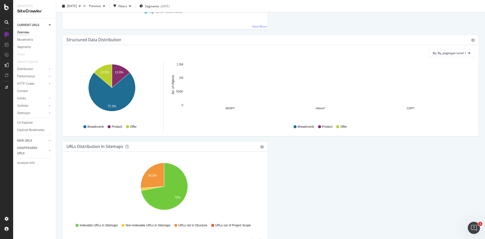
scroll to position [585, 0]
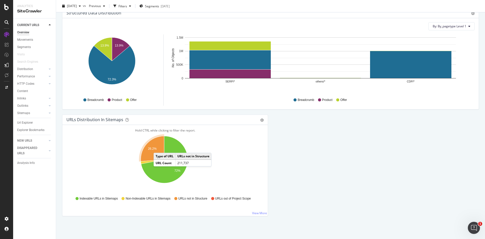
click at [159, 147] on icon "A chart." at bounding box center [152, 148] width 23 height 25
click at [255, 213] on link "View More" at bounding box center [259, 213] width 15 height 4
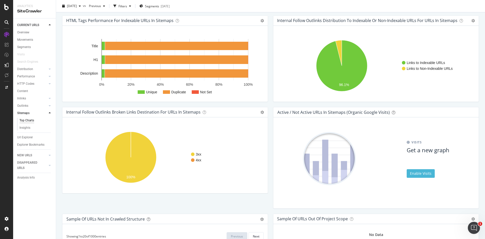
scroll to position [349, 0]
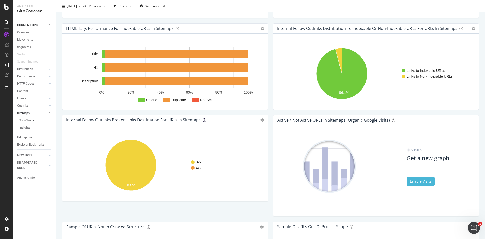
click at [204, 119] on icon at bounding box center [205, 120] width 4 height 4
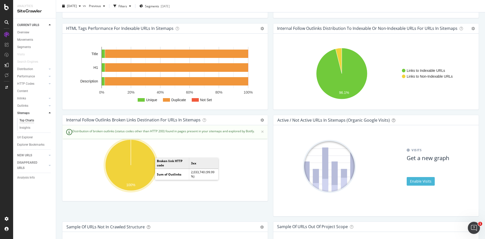
click at [146, 170] on icon "A chart." at bounding box center [130, 164] width 51 height 51
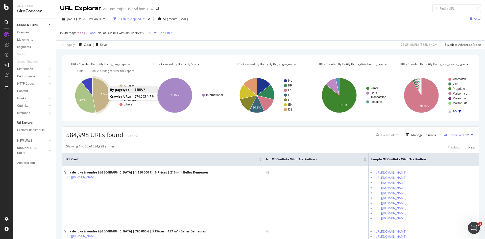
click at [103, 94] on text "47%" at bounding box center [103, 94] width 6 height 4
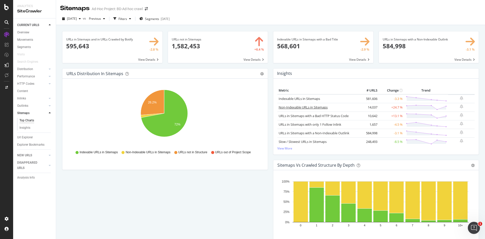
click at [307, 106] on link "Non-Indexable URLs in Sitemaps" at bounding box center [303, 107] width 49 height 5
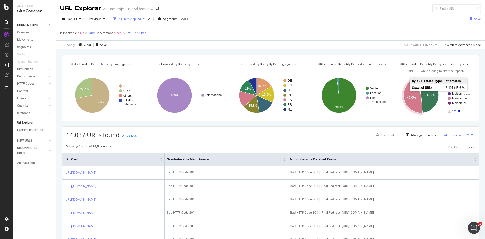
click at [407, 90] on icon "A chart." at bounding box center [412, 96] width 19 height 34
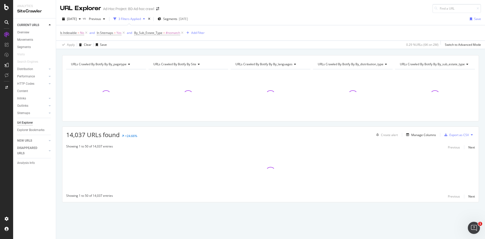
click at [466, 64] on icon at bounding box center [467, 64] width 4 height 3
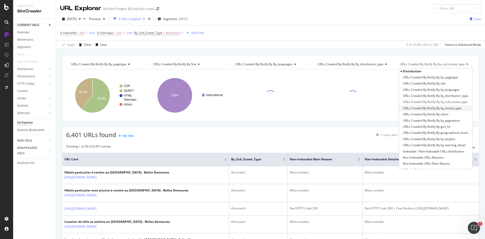
click at [448, 108] on span "URLs Crawled By Botify By by_estate_type" at bounding box center [432, 108] width 58 height 5
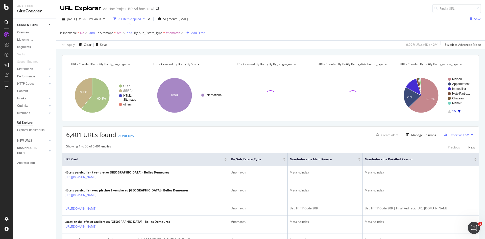
click at [383, 64] on icon at bounding box center [385, 64] width 4 height 3
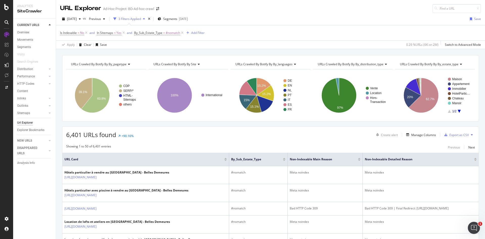
click at [364, 64] on span "URLs Crawled By Botify By by_distribution_type" at bounding box center [351, 64] width 66 height 4
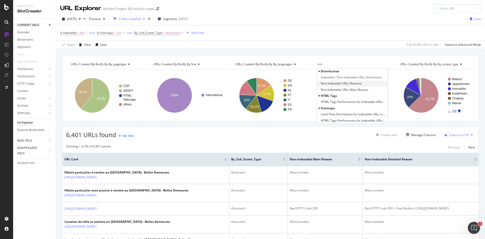
type input "ind"
click at [348, 83] on span "Non-Indexable URLs Reasons" at bounding box center [341, 83] width 41 height 5
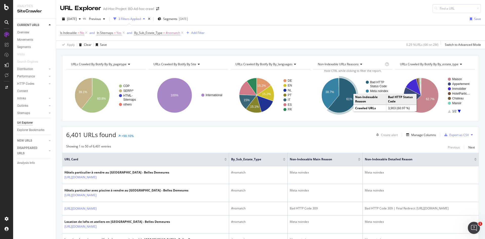
click at [346, 100] on text "61%" at bounding box center [349, 99] width 6 height 4
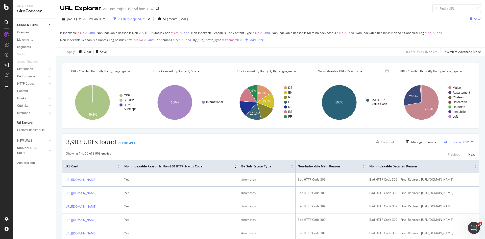
click at [289, 73] on span "URLs Crawled By Botify By by_languages" at bounding box center [263, 71] width 57 height 4
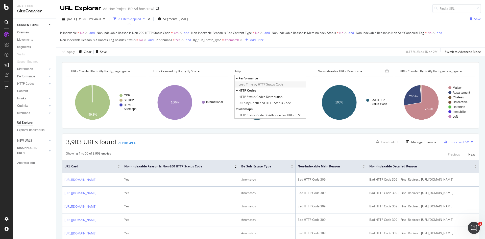
type input "http"
click at [259, 85] on span "Load Time by HTTP Status Code" at bounding box center [260, 84] width 45 height 5
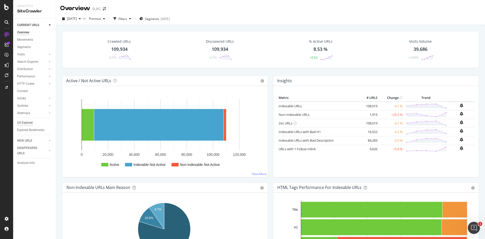
click at [30, 121] on div "Url Explorer" at bounding box center [25, 122] width 16 height 5
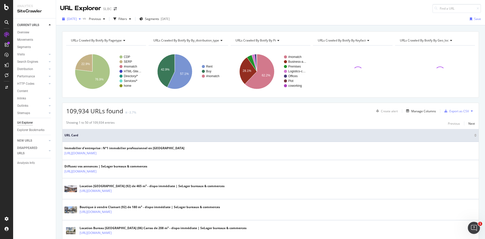
click at [83, 20] on div "button" at bounding box center [80, 18] width 6 height 3
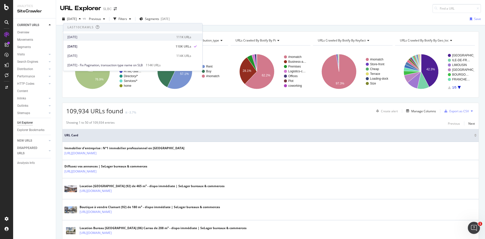
click at [84, 37] on div "2025 Sep. 27th" at bounding box center [120, 37] width 106 height 5
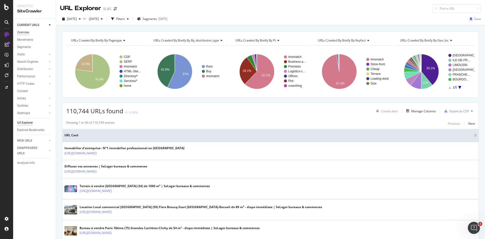
click at [26, 34] on div "Overview" at bounding box center [23, 32] width 12 height 5
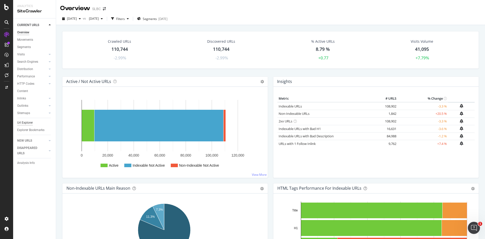
click at [28, 122] on div "Url Explorer" at bounding box center [25, 122] width 16 height 5
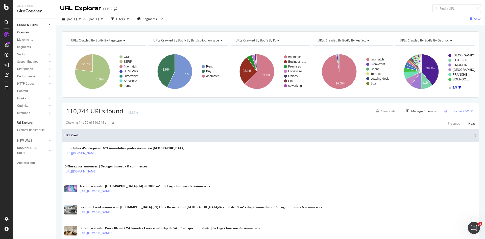
click at [25, 33] on div "Overview" at bounding box center [23, 32] width 12 height 5
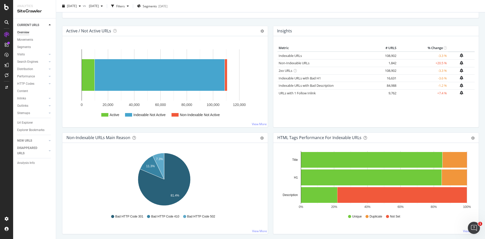
scroll to position [25, 0]
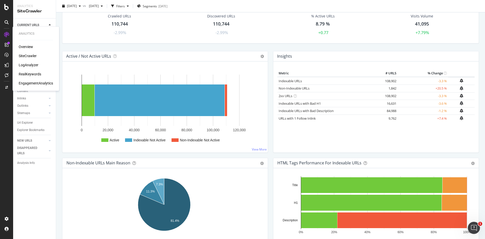
click at [28, 65] on div "LogAnalyzer" at bounding box center [29, 64] width 20 height 5
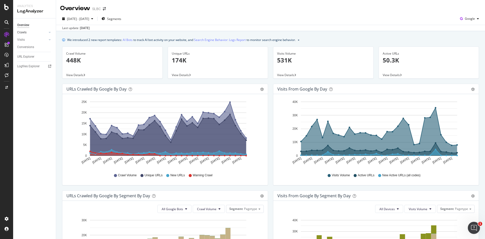
click at [44, 32] on div at bounding box center [44, 32] width 5 height 5
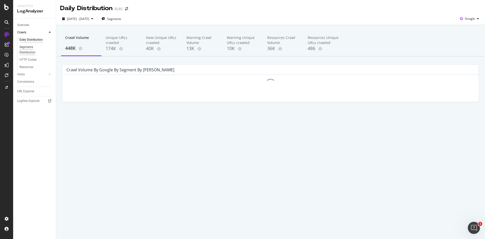
click at [31, 49] on div "Segments Distribution" at bounding box center [33, 49] width 28 height 11
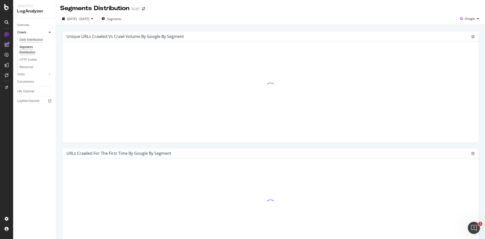
click at [33, 39] on div "Daily Distribution" at bounding box center [30, 39] width 23 height 5
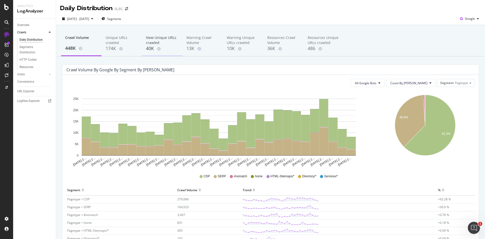
click at [155, 42] on div "New Unique URLs crawled" at bounding box center [162, 40] width 32 height 10
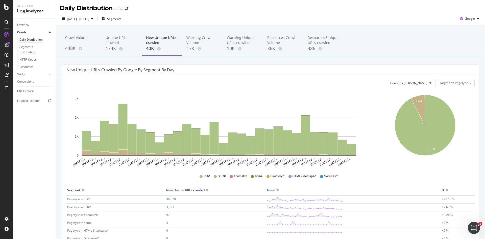
click at [409, 47] on div "Crawl Volume 448K Unique URLs crawled 174K New Unique URLs crawled 40K Warning …" at bounding box center [270, 43] width 427 height 25
click at [29, 60] on div "HTTP Codes" at bounding box center [27, 59] width 17 height 5
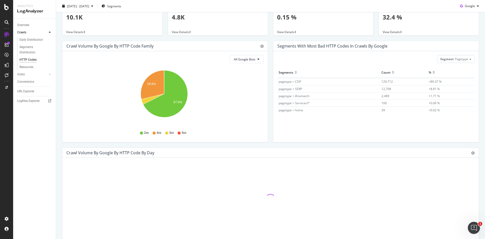
scroll to position [76, 0]
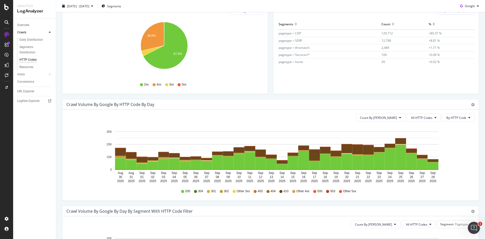
click at [431, 113] on div "Count By Day All HTTP Codes By HTTP Code Hold CTRL while clicking to filter the…" at bounding box center [270, 154] width 416 height 91
click at [428, 116] on span "All HTTP Codes" at bounding box center [421, 117] width 21 height 4
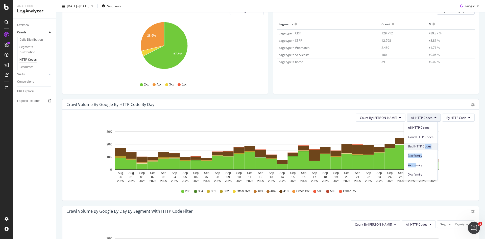
drag, startPoint x: 417, startPoint y: 166, endPoint x: 424, endPoint y: 146, distance: 21.3
click at [424, 147] on div "All HTTP Codes Good HTTP Codes Bad HTTP Codes 3xx family 4xx family 5xx family" at bounding box center [421, 150] width 34 height 56
click at [424, 146] on span "Bad HTTP Codes" at bounding box center [421, 146] width 26 height 5
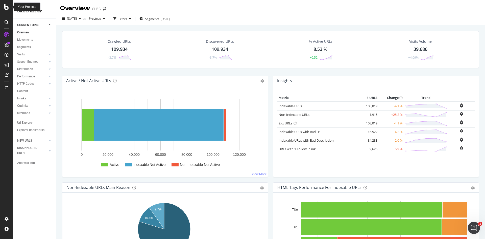
click at [8, 10] on icon at bounding box center [6, 7] width 5 height 6
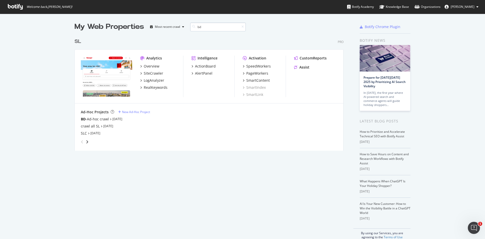
scroll to position [115, 269]
type input "bd"
click at [94, 120] on div "BD -Ad-hoc crawl" at bounding box center [95, 118] width 28 height 5
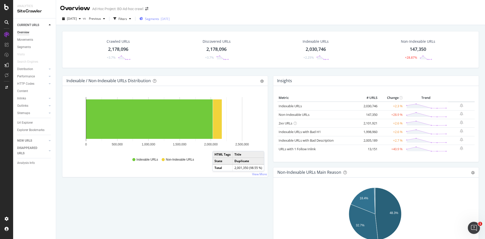
click at [159, 17] on span "Segments" at bounding box center [152, 19] width 14 height 4
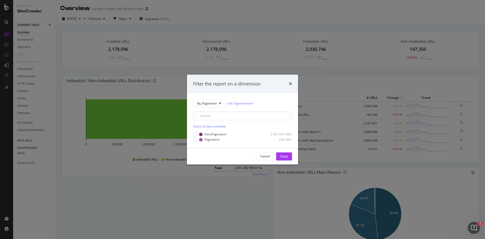
click at [232, 14] on div "Filter the report on a dimension By_Pagination Edit Segmentation Select all dat…" at bounding box center [242, 119] width 485 height 239
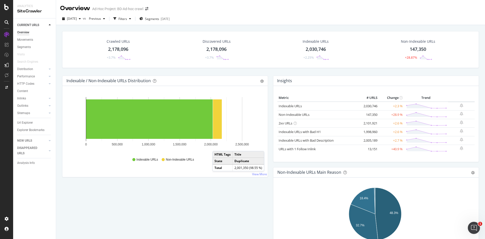
click at [29, 119] on div "Url Explorer" at bounding box center [36, 122] width 39 height 7
click at [29, 122] on div "Url Explorer" at bounding box center [25, 122] width 16 height 5
